Goal: Entertainment & Leisure: Consume media (video, audio)

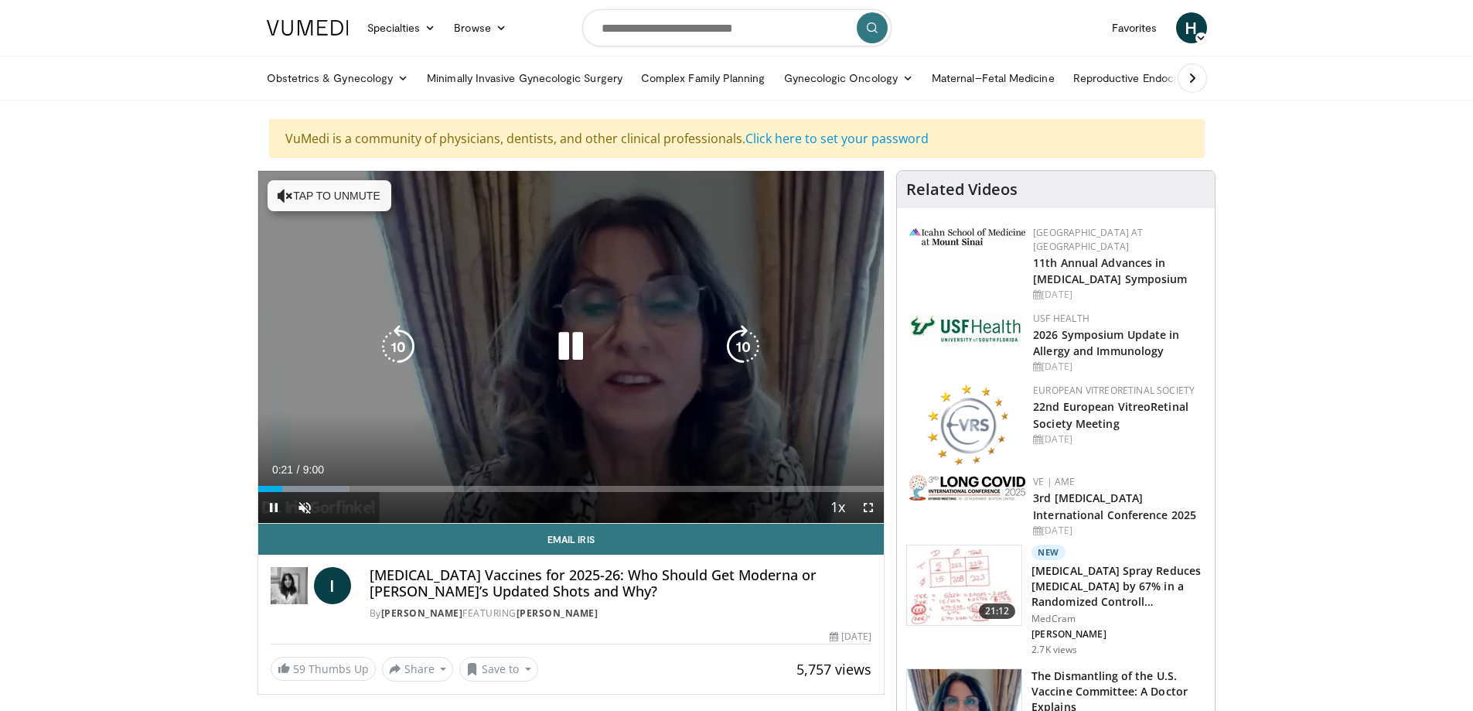
click at [303, 196] on button "Tap to unmute" at bounding box center [330, 195] width 124 height 31
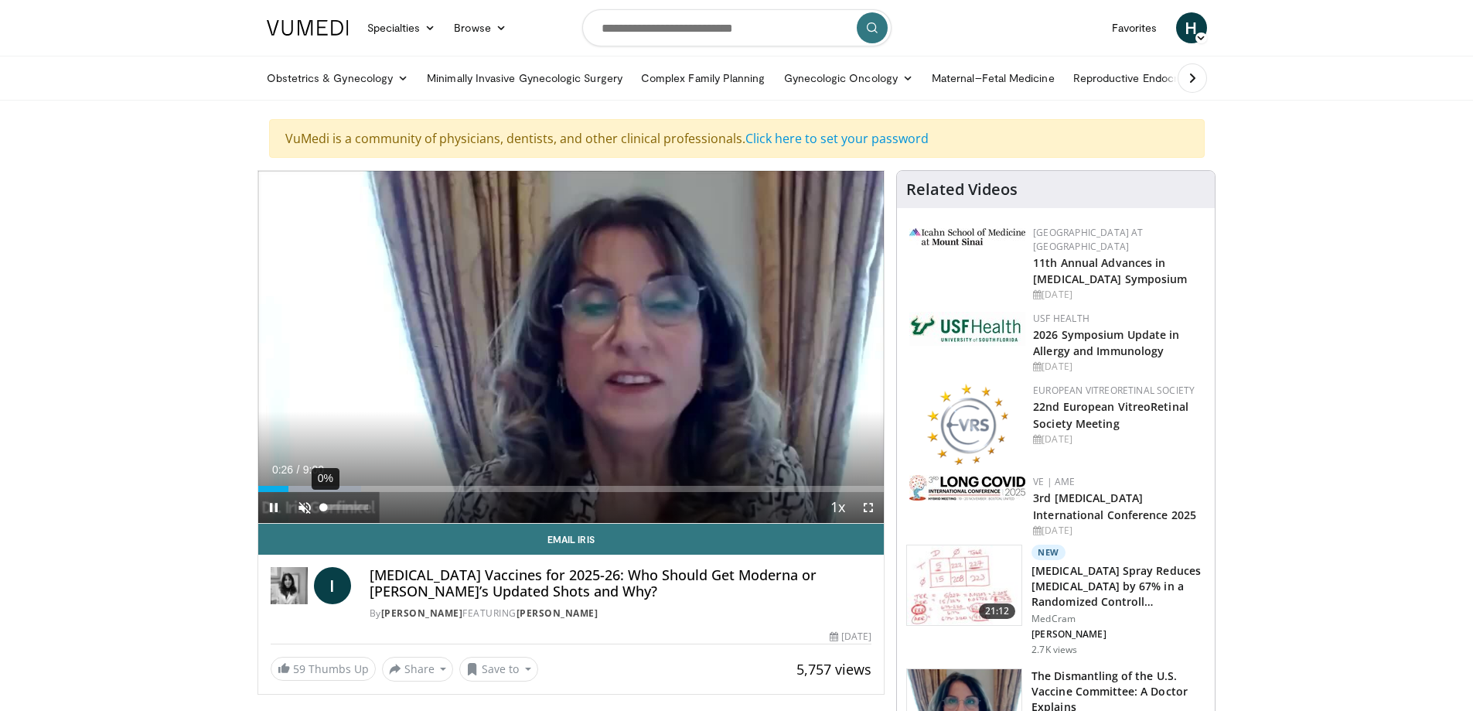
drag, startPoint x: 370, startPoint y: 506, endPoint x: 323, endPoint y: 506, distance: 47.2
click at [324, 506] on div "Volume Level" at bounding box center [324, 506] width 0 height 5
click at [307, 508] on span "Video Player" at bounding box center [304, 507] width 31 height 31
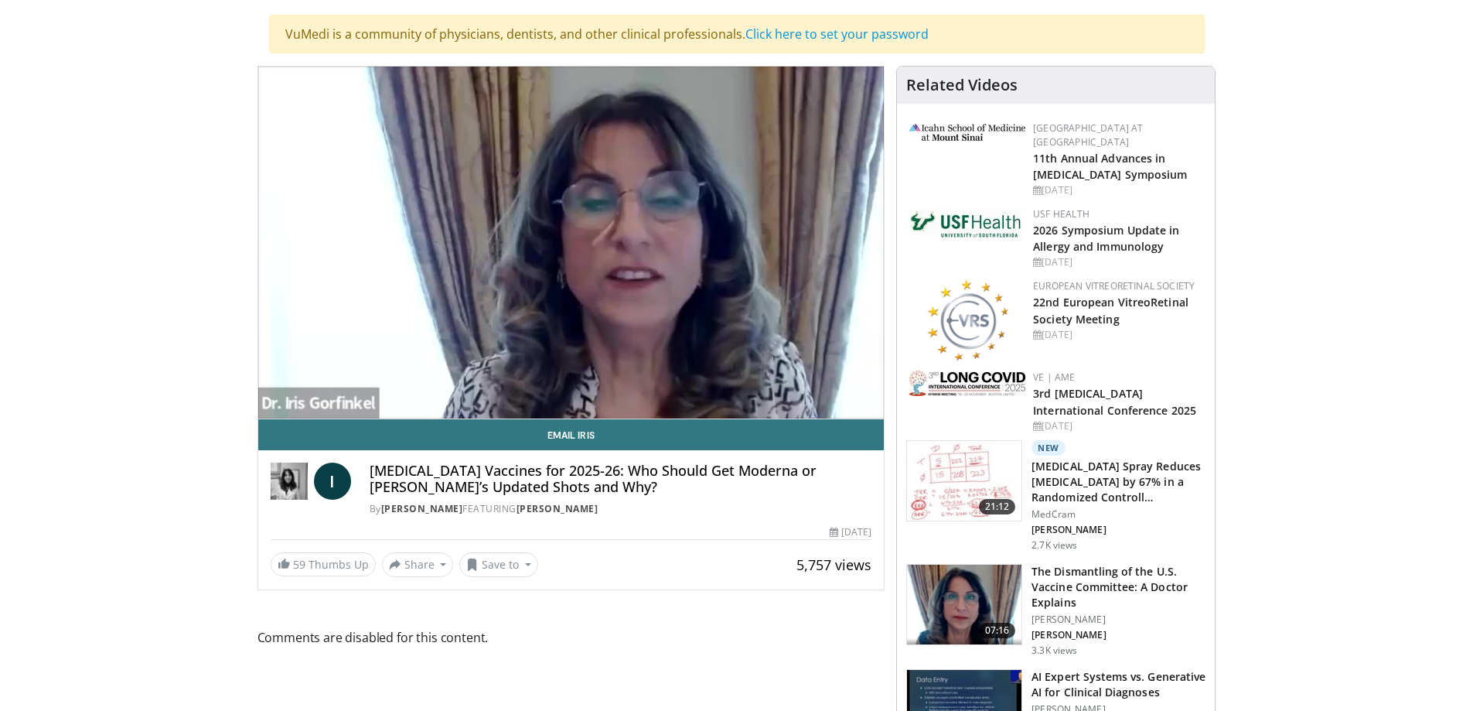
scroll to position [76, 0]
